Goal: Transaction & Acquisition: Purchase product/service

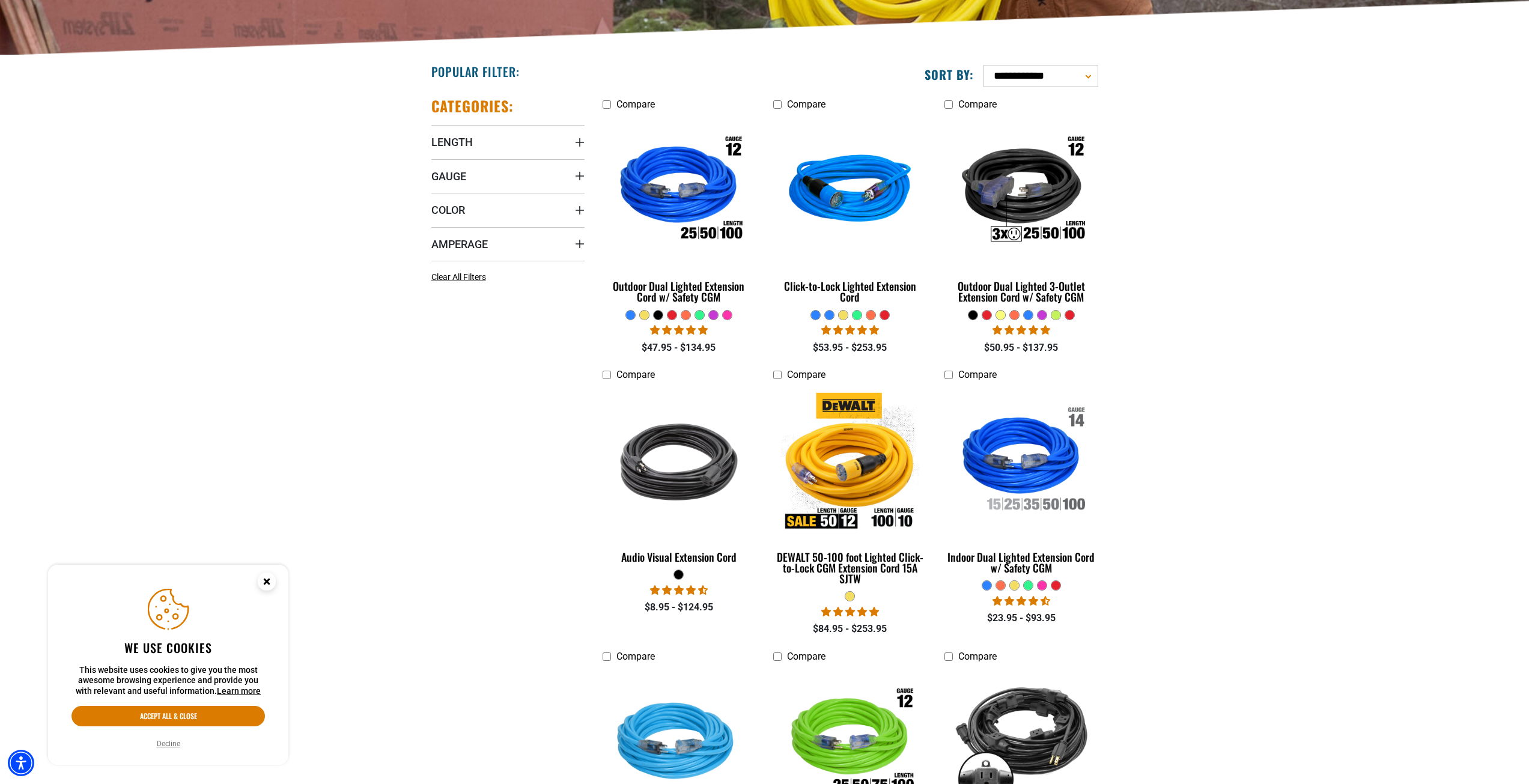
scroll to position [300, 0]
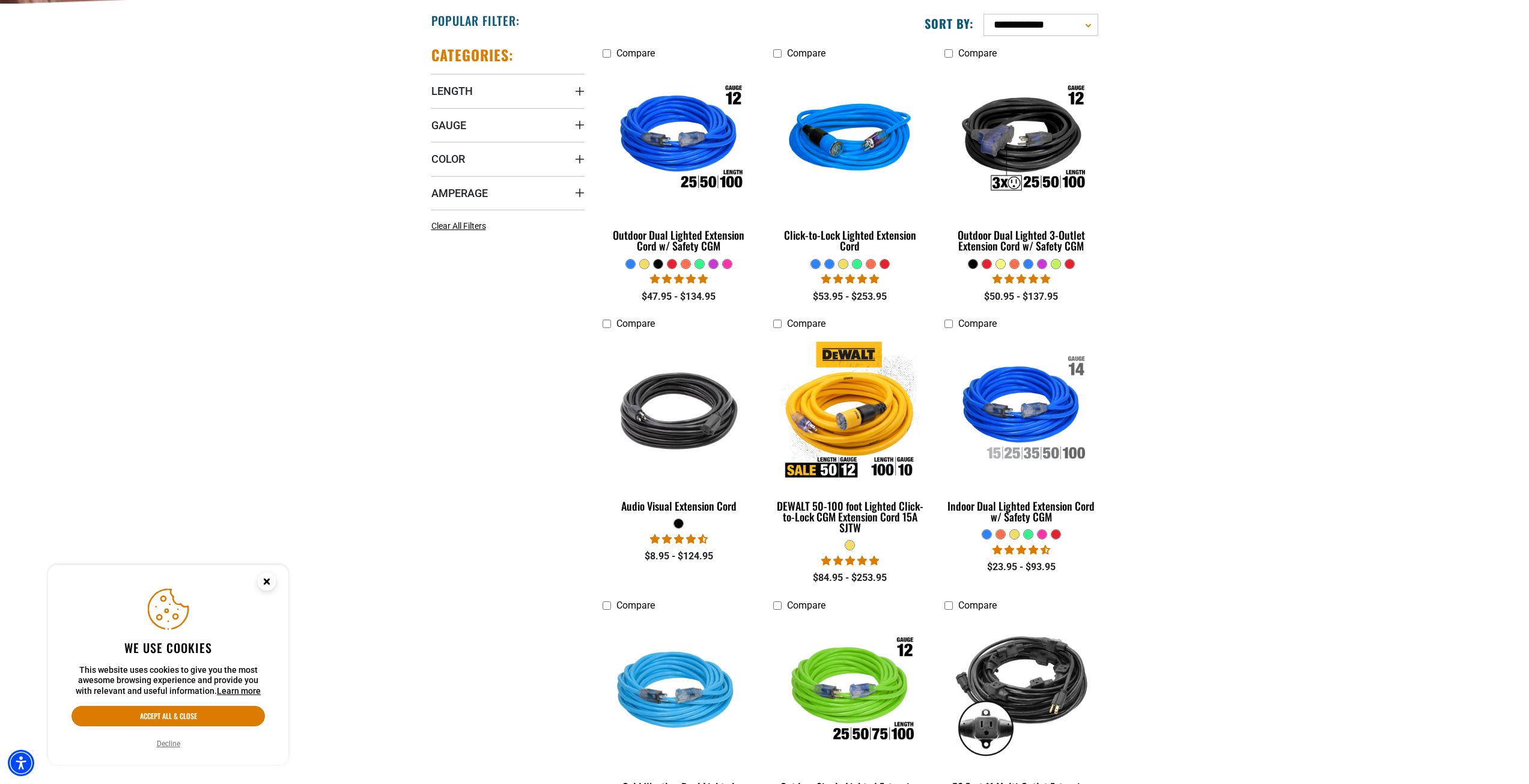
click at [270, 583] on circle "Close this option" at bounding box center [267, 581] width 18 height 18
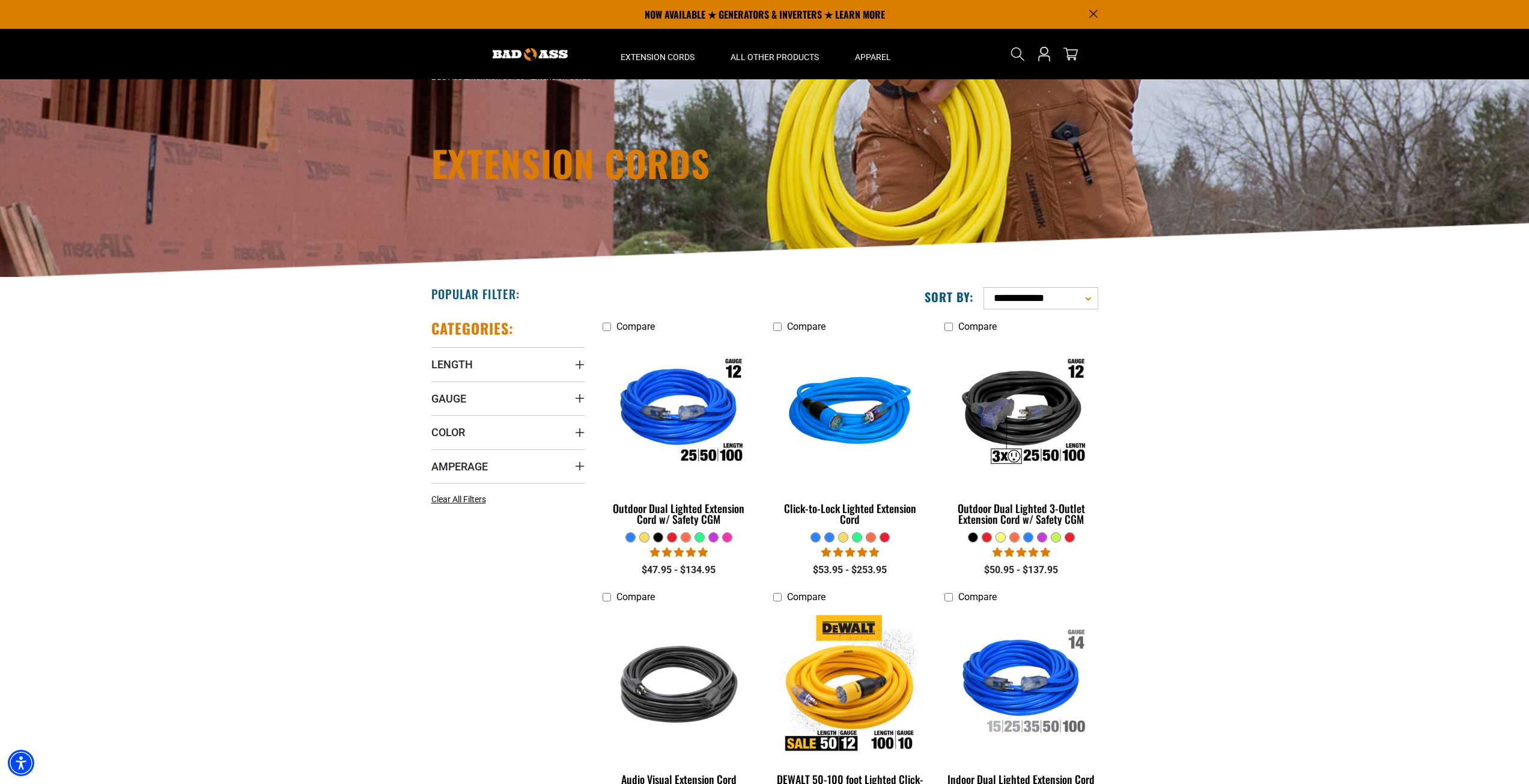
scroll to position [0, 0]
